Goal: Task Accomplishment & Management: Use online tool/utility

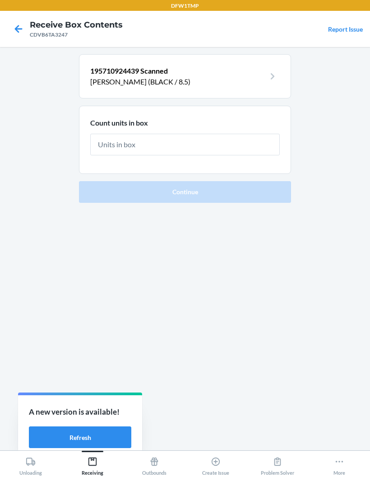
scroll to position [0, 0]
type input "1"
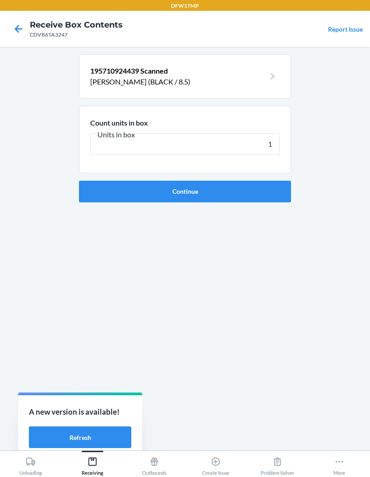
click at [185, 191] on button "Continue" at bounding box center [185, 192] width 212 height 22
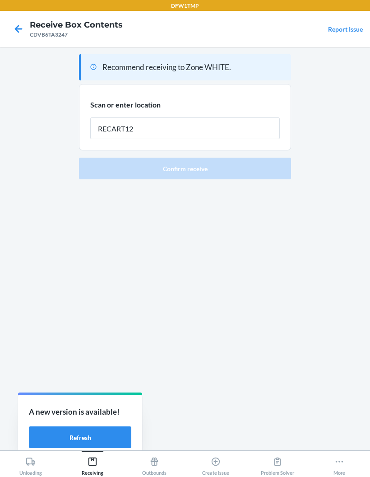
type input "RECART12"
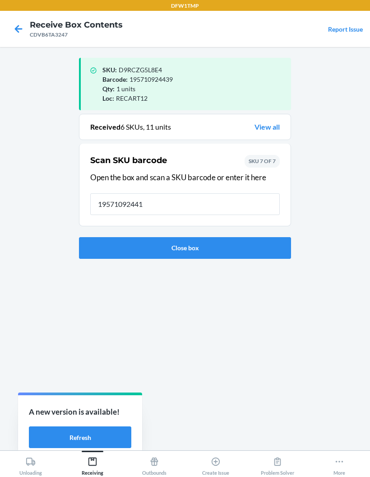
type input "195710924415"
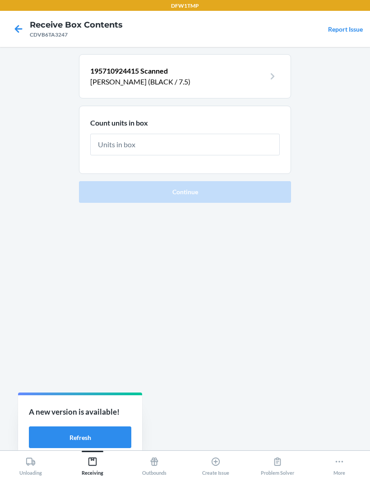
type input "1"
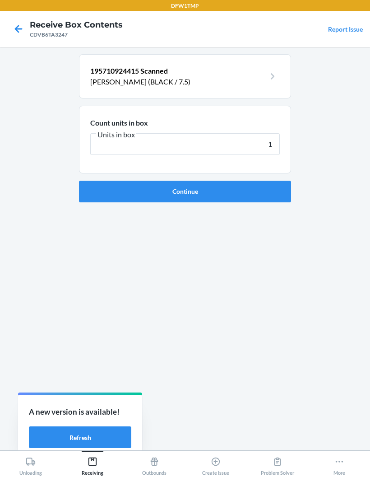
click at [220, 192] on button "Continue" at bounding box center [185, 192] width 212 height 22
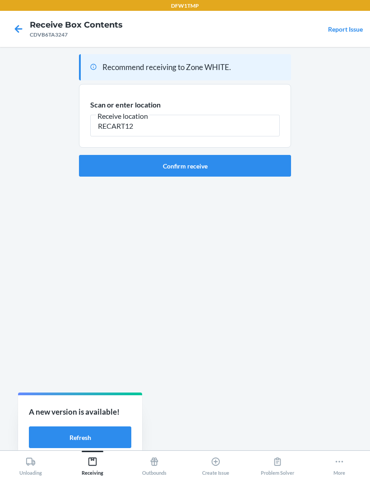
type input "RECART12"
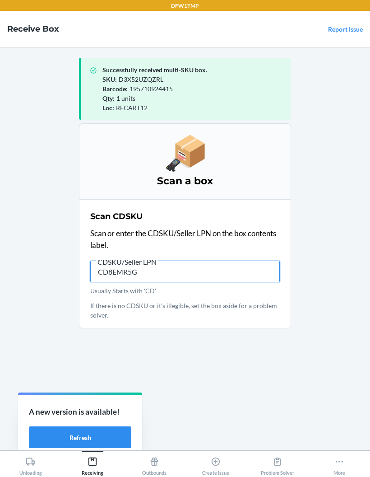
type input "CD8EMR5GL"
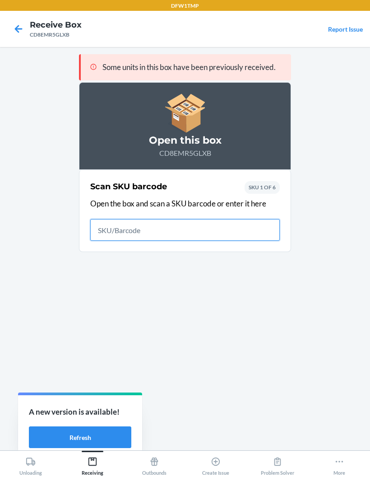
click at [160, 231] on input "text" at bounding box center [185, 230] width 190 height 22
click at [123, 226] on input "text" at bounding box center [185, 230] width 190 height 22
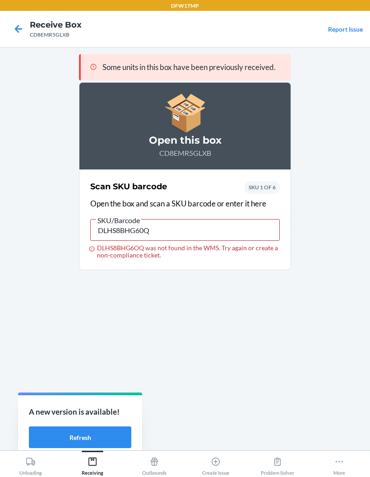
type input "DLHS8BHG60Q"
click at [24, 28] on icon at bounding box center [18, 28] width 15 height 15
